Goal: Find specific page/section: Find specific page/section

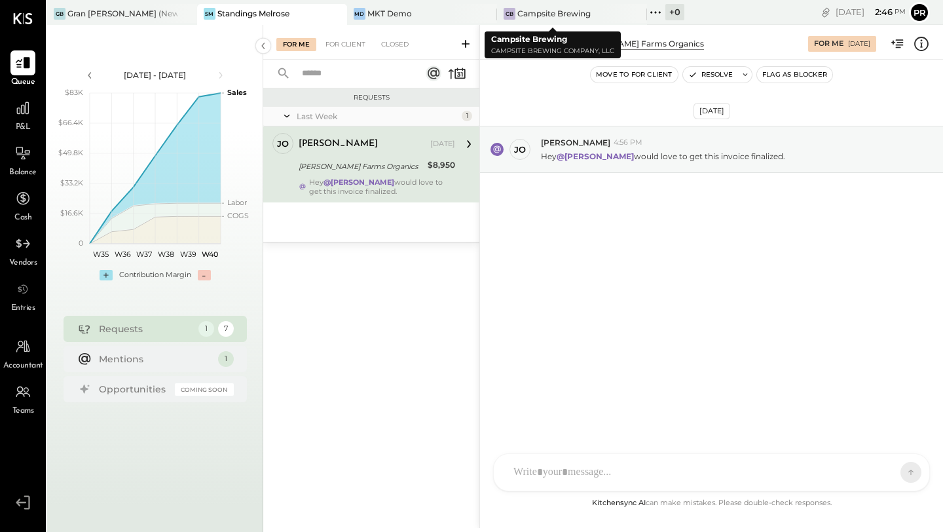
click at [647, 11] on icon at bounding box center [655, 12] width 17 height 17
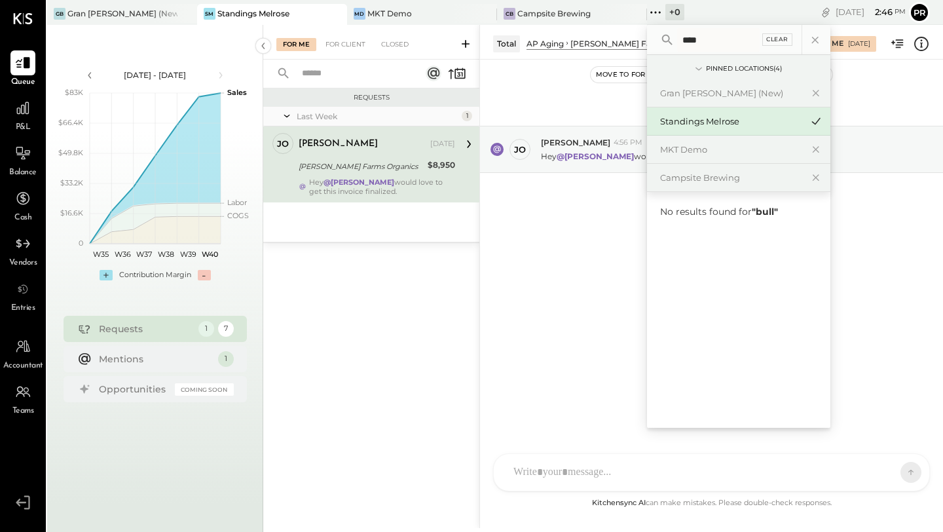
type input "****"
click at [762, 39] on div "Clear" at bounding box center [777, 39] width 30 height 12
click at [674, 180] on div "Campsite Brewing" at bounding box center [730, 178] width 141 height 12
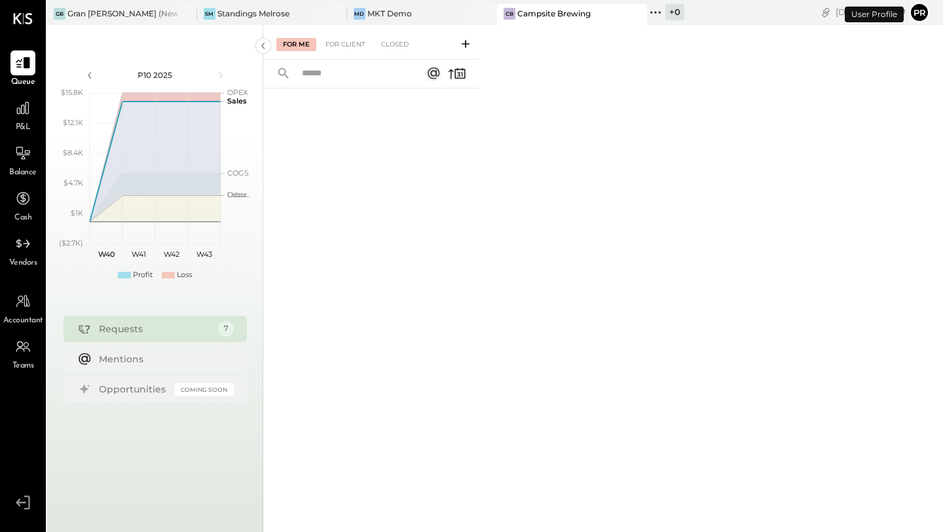
click at [449, 185] on div at bounding box center [371, 293] width 216 height 411
click at [665, 13] on div "+ 0" at bounding box center [674, 12] width 19 height 16
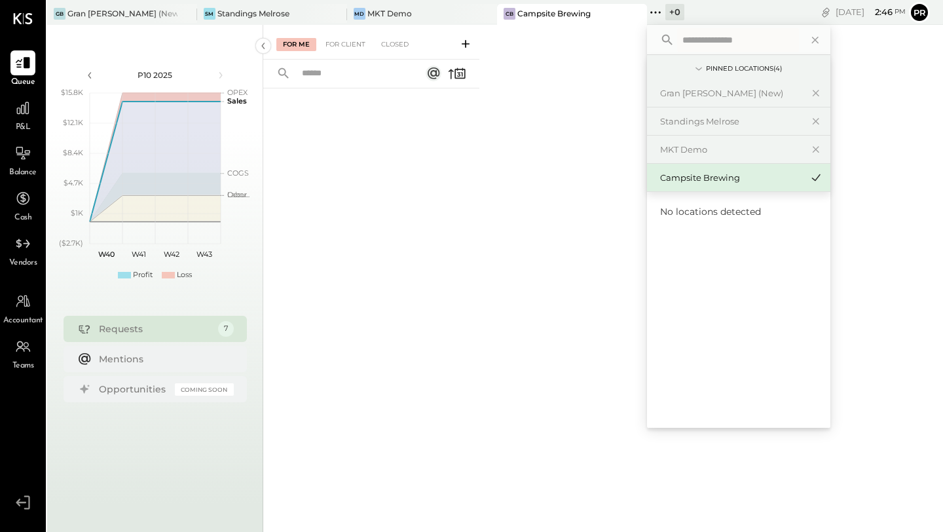
click at [691, 71] on icon at bounding box center [698, 69] width 14 height 14
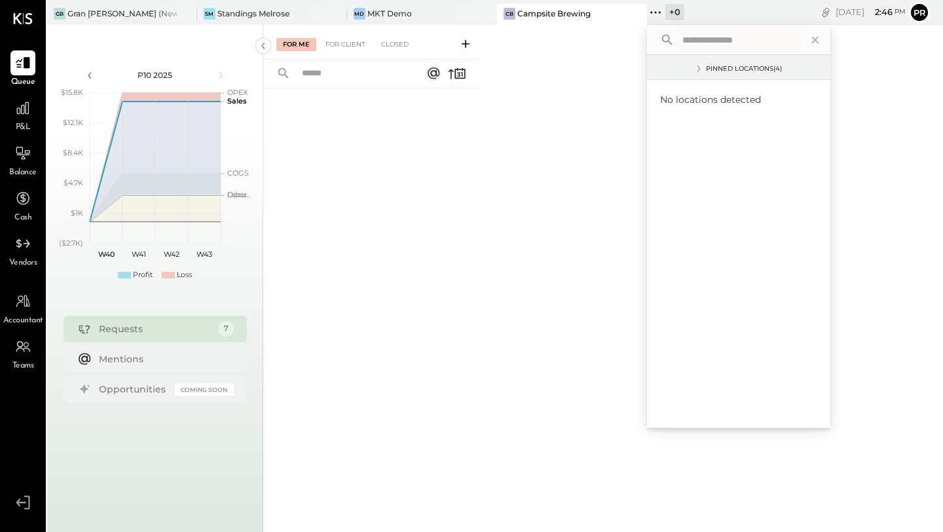
click at [691, 71] on icon at bounding box center [698, 69] width 14 height 14
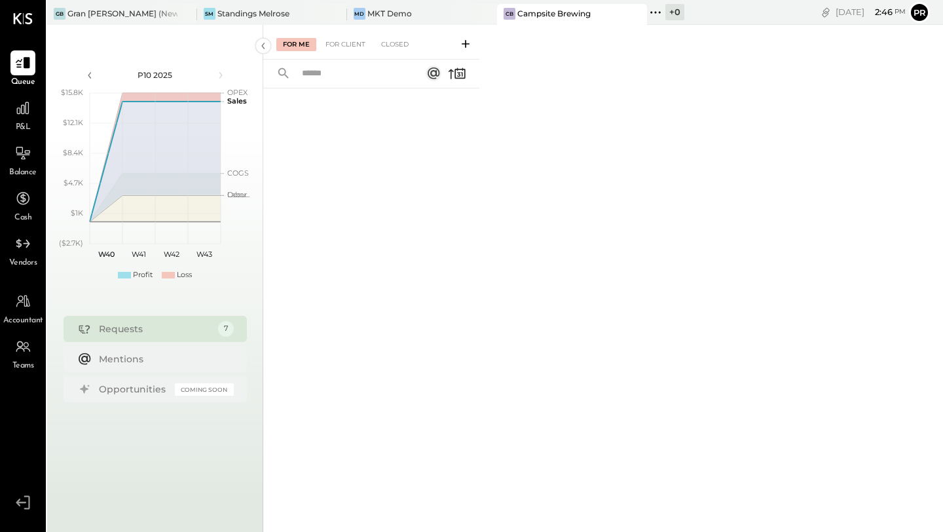
click at [572, 185] on div "For Me For Client Closed" at bounding box center [603, 276] width 680 height 503
click at [22, 70] on icon at bounding box center [22, 62] width 17 height 17
click at [352, 50] on div "For Client" at bounding box center [345, 44] width 53 height 13
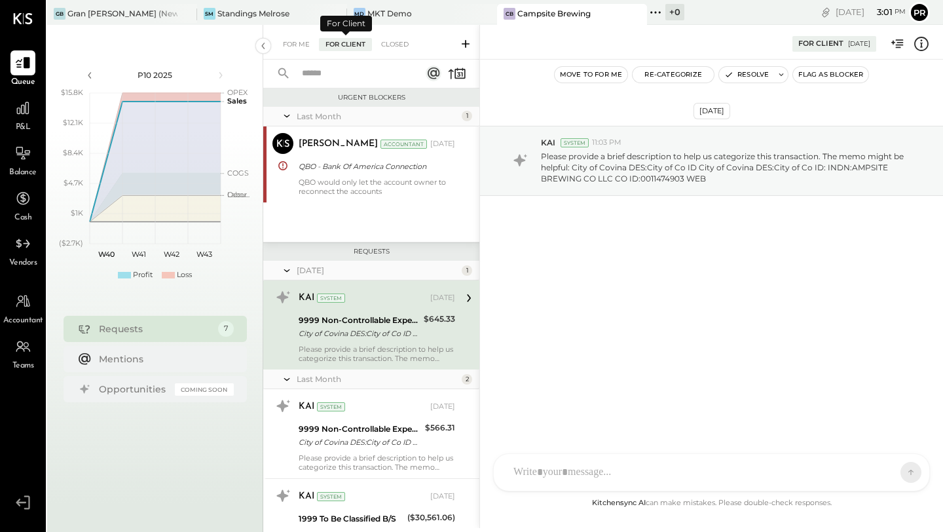
scroll to position [14, 0]
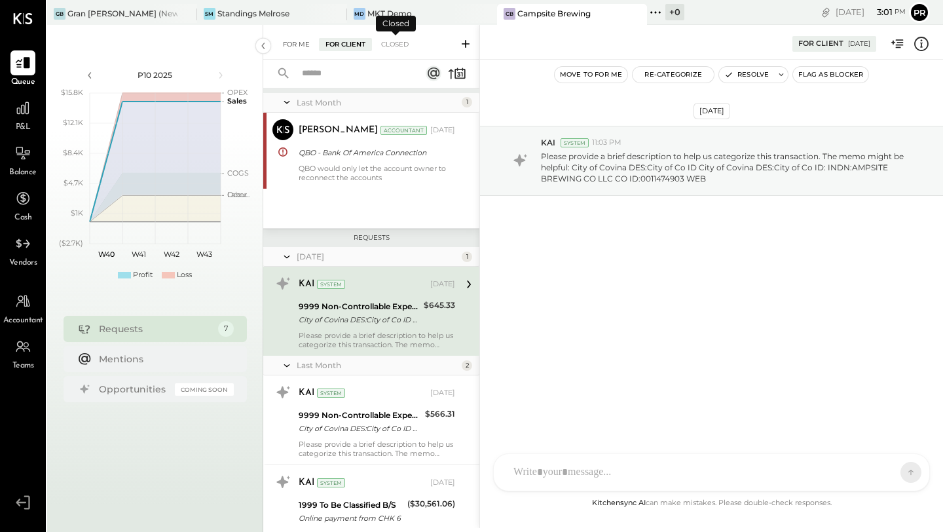
click at [302, 45] on div "For Me" at bounding box center [296, 44] width 40 height 13
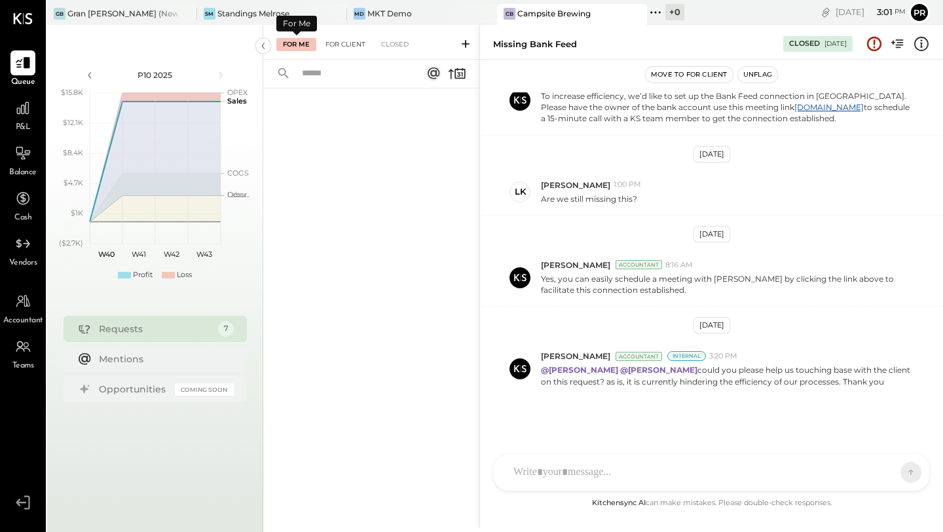
click at [337, 45] on div "For Client" at bounding box center [345, 44] width 53 height 13
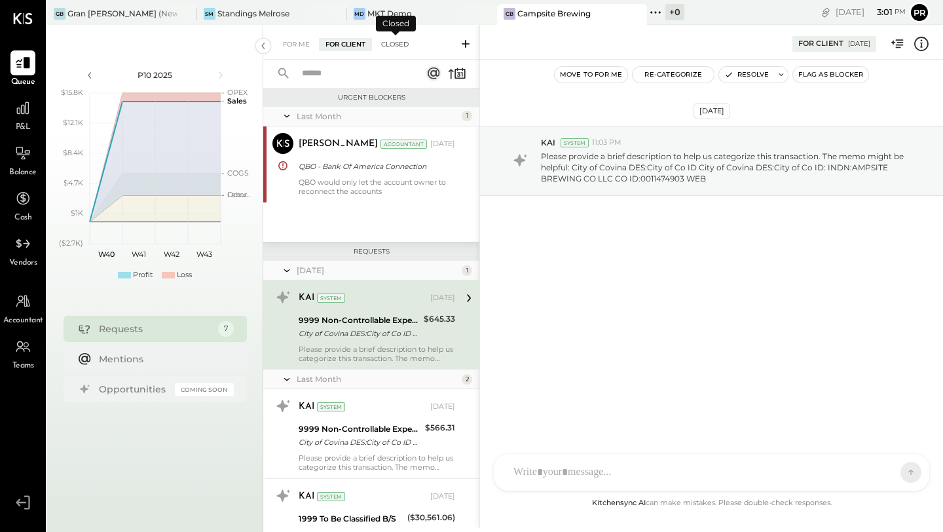
click at [403, 47] on div "Closed" at bounding box center [395, 44] width 41 height 13
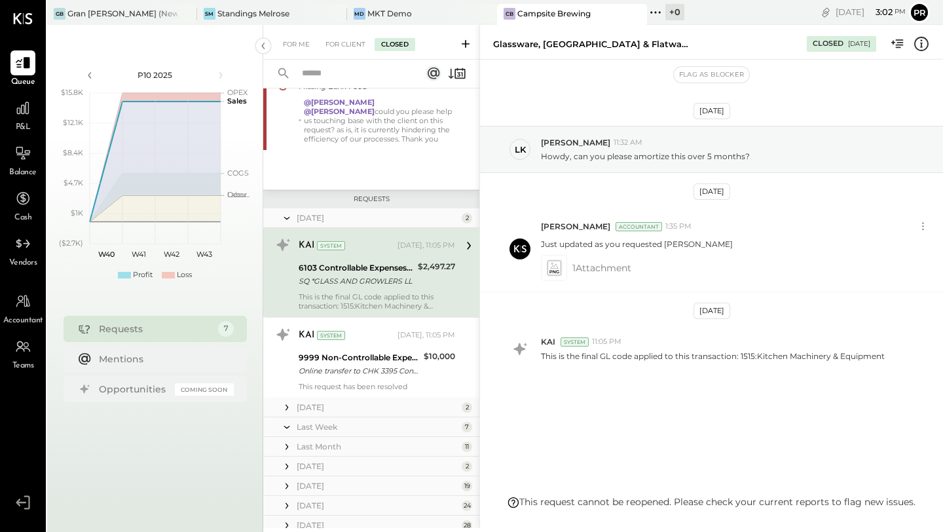
scroll to position [89, 0]
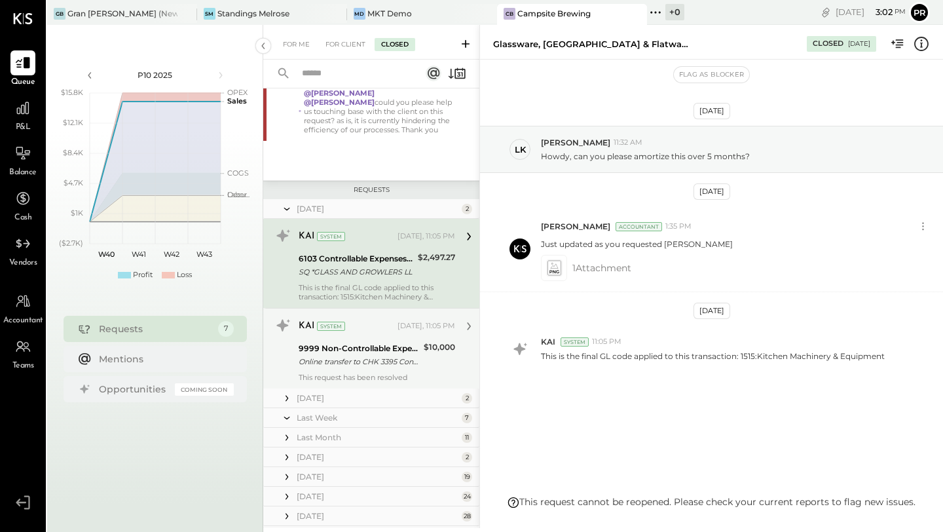
click at [371, 350] on div "9999 Non-Controllable Expenses:Other Income and Expenses:To Be Classified P&L" at bounding box center [359, 348] width 121 height 13
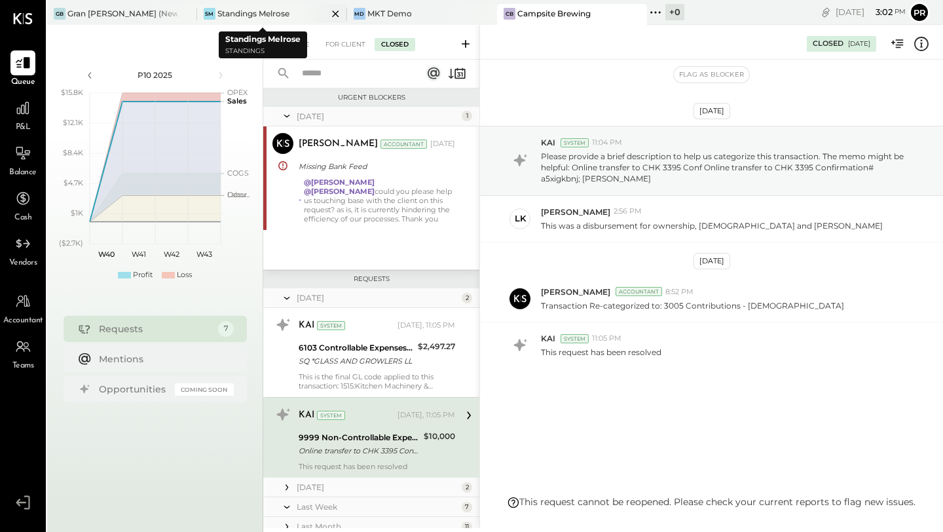
click at [270, 14] on div "Standings Melrose" at bounding box center [253, 13] width 72 height 11
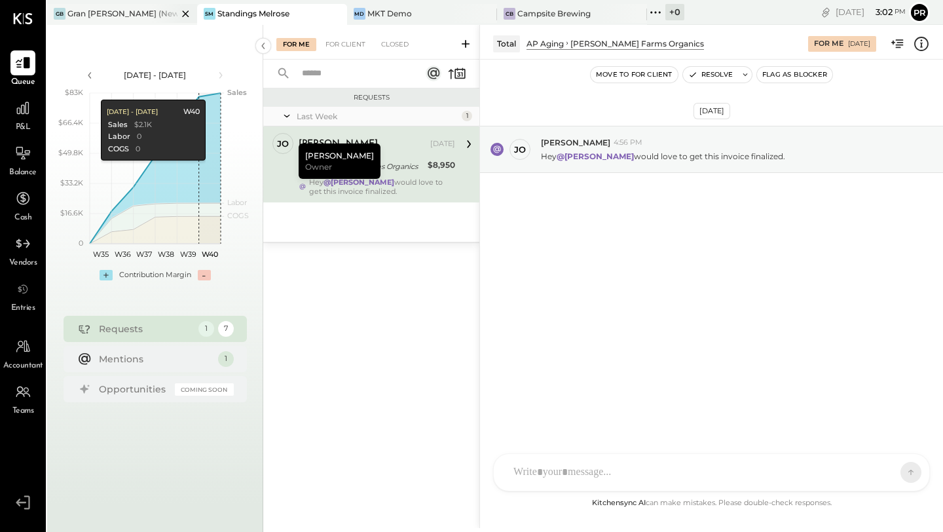
click at [136, 21] on div "GB Gran [PERSON_NAME] (New)" at bounding box center [122, 14] width 150 height 21
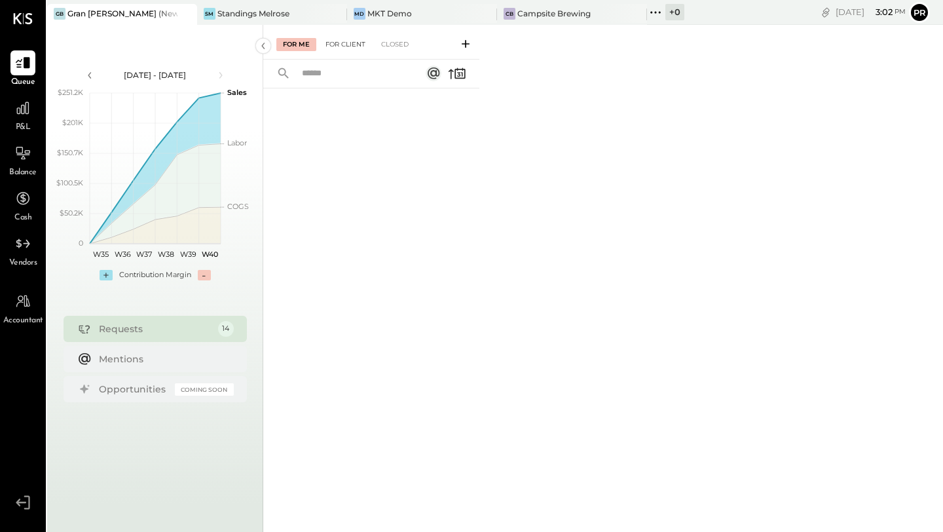
click at [342, 44] on div "For Client" at bounding box center [345, 44] width 53 height 13
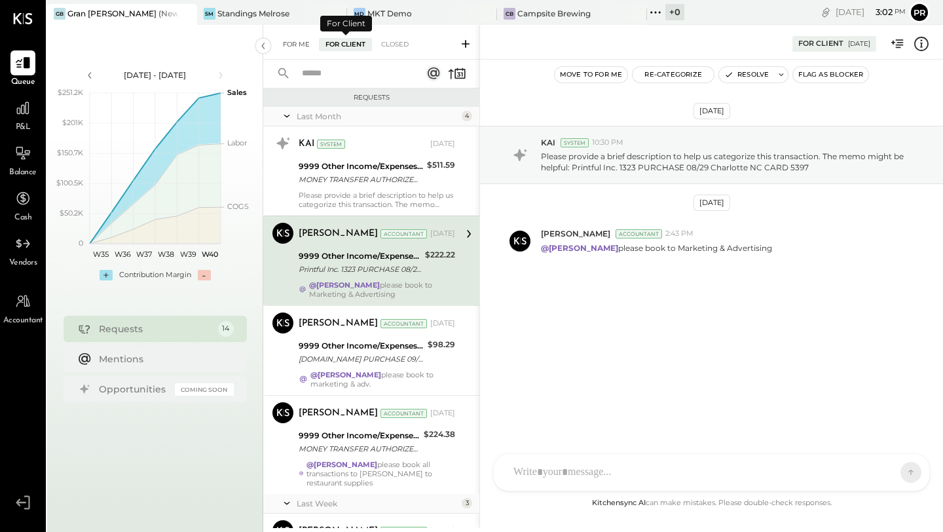
click at [295, 45] on div "For Me" at bounding box center [296, 44] width 40 height 13
